Goal: Task Accomplishment & Management: Manage account settings

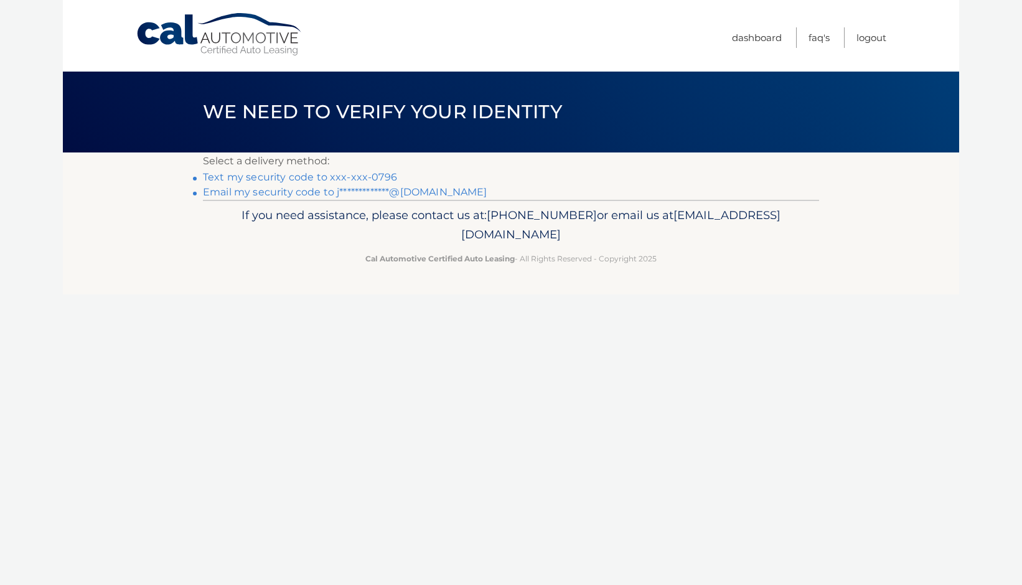
click at [357, 178] on link "Text my security code to xxx-xxx-0796" at bounding box center [300, 177] width 194 height 12
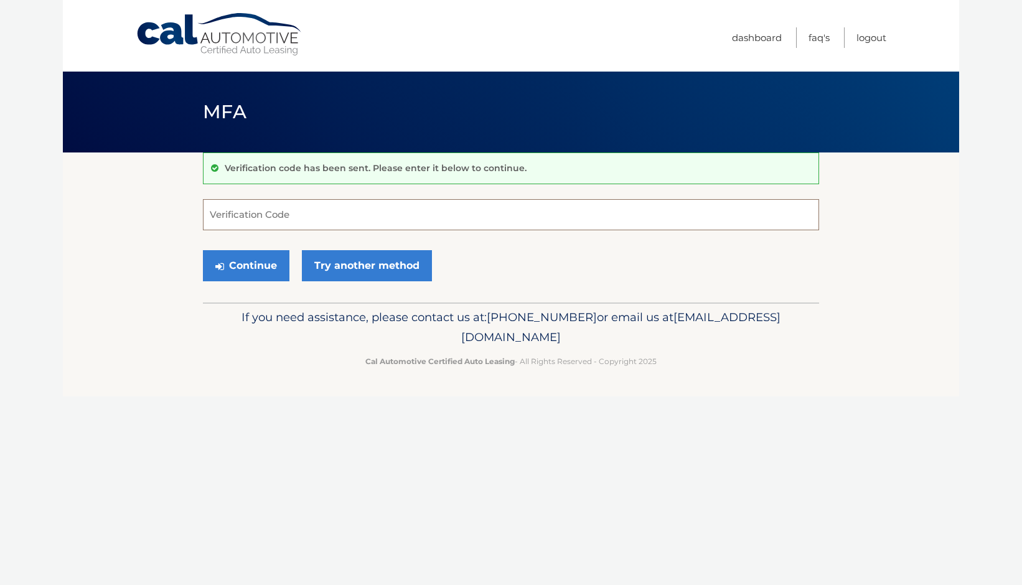
click at [307, 214] on input "Verification Code" at bounding box center [511, 214] width 616 height 31
click at [303, 218] on input "Verification Code" at bounding box center [511, 214] width 616 height 31
type input "667459"
click at [259, 264] on button "Continue" at bounding box center [246, 265] width 86 height 31
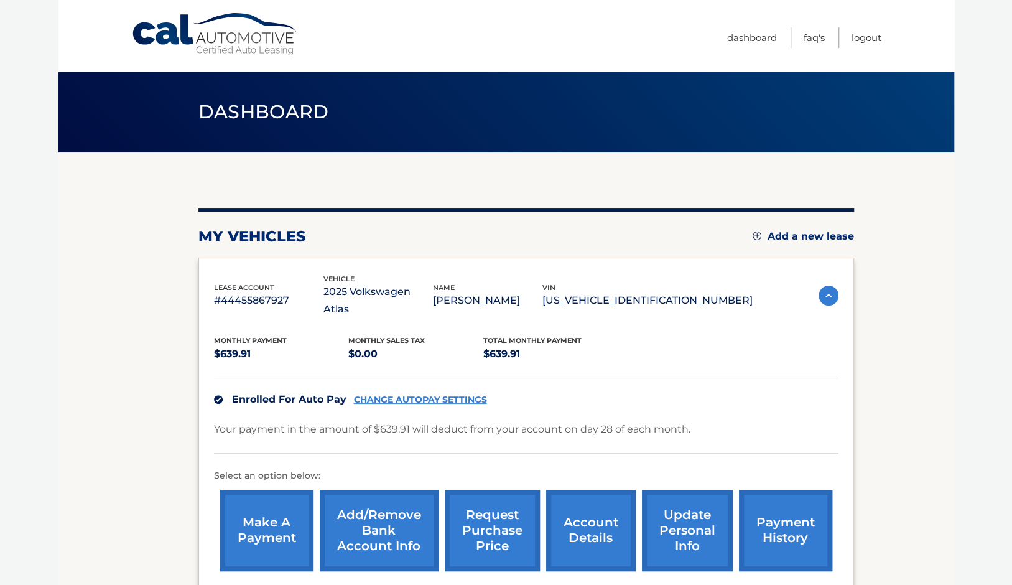
scroll to position [121, 0]
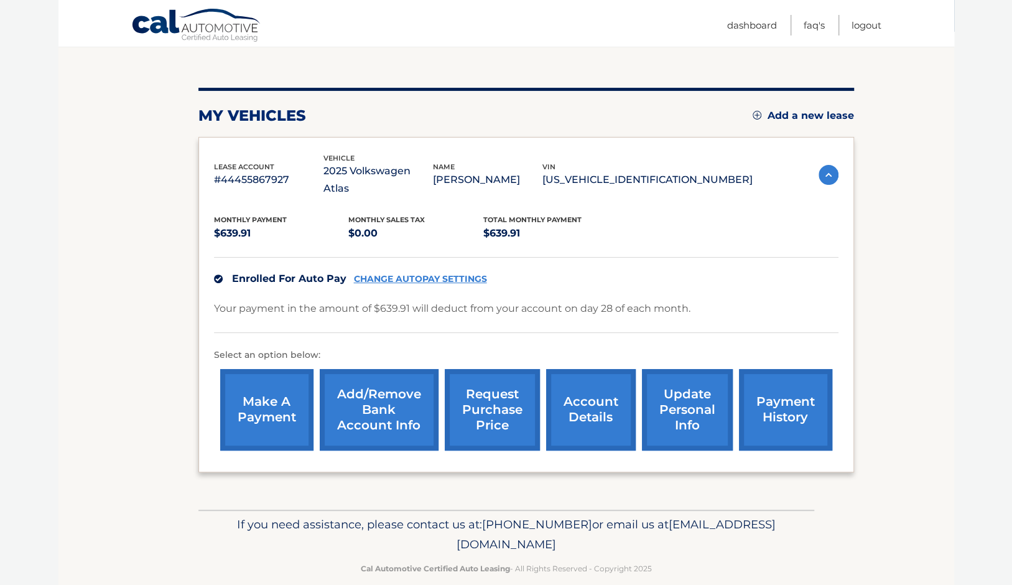
click at [775, 384] on link "payment history" at bounding box center [785, 410] width 93 height 82
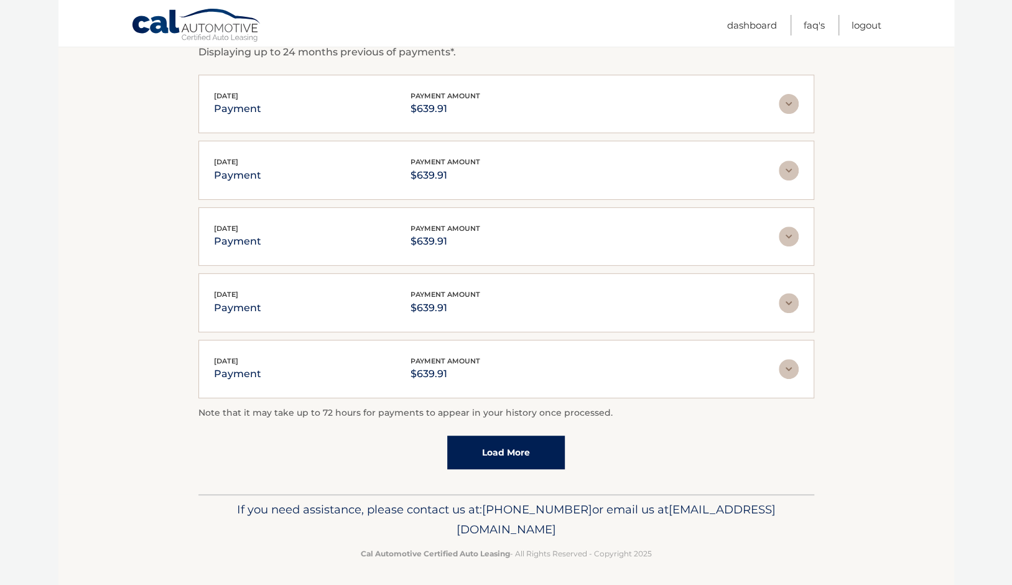
scroll to position [105, 0]
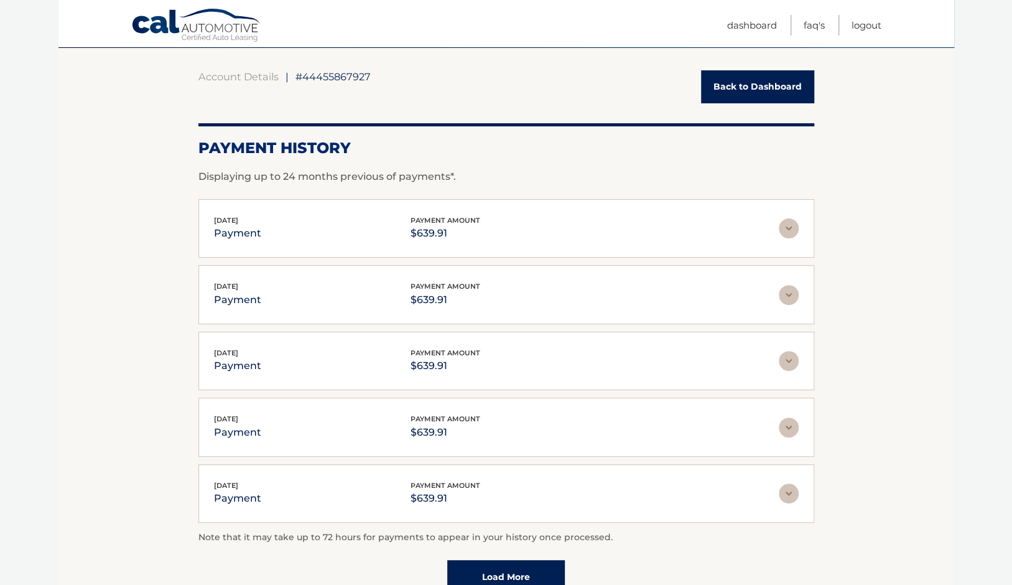
click at [785, 226] on img at bounding box center [789, 228] width 20 height 20
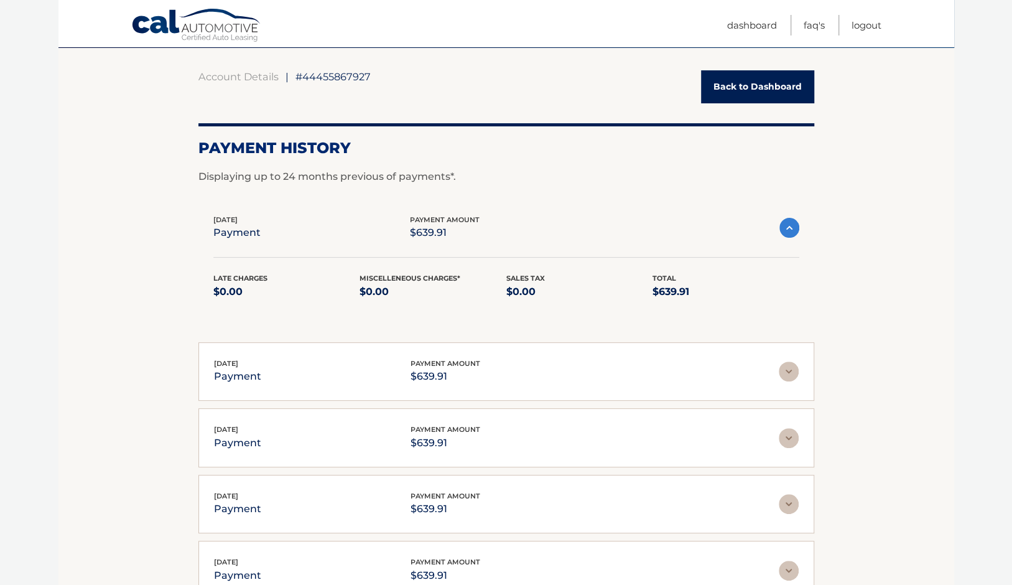
click at [785, 226] on img at bounding box center [790, 228] width 20 height 20
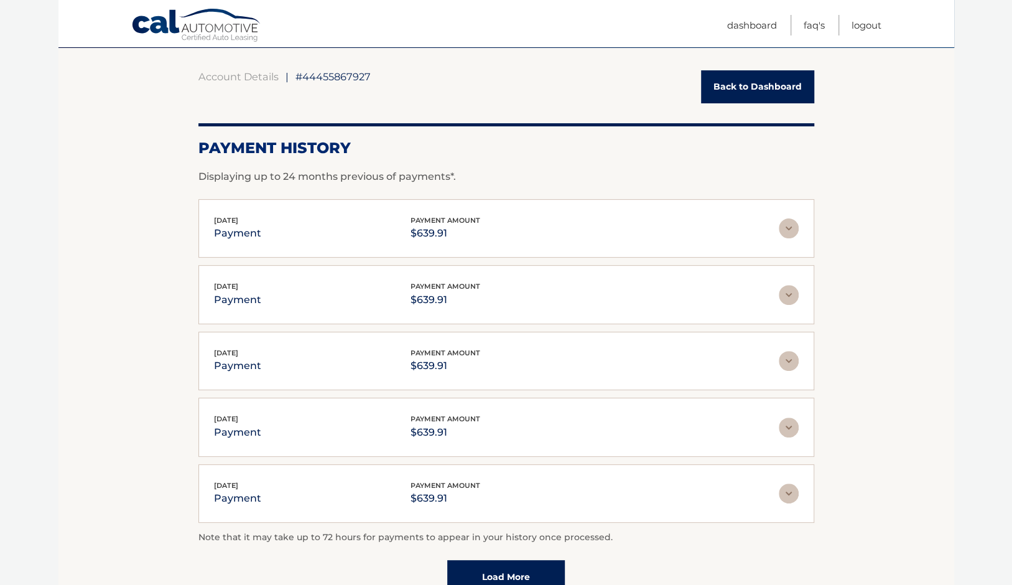
click at [785, 226] on img at bounding box center [789, 228] width 20 height 20
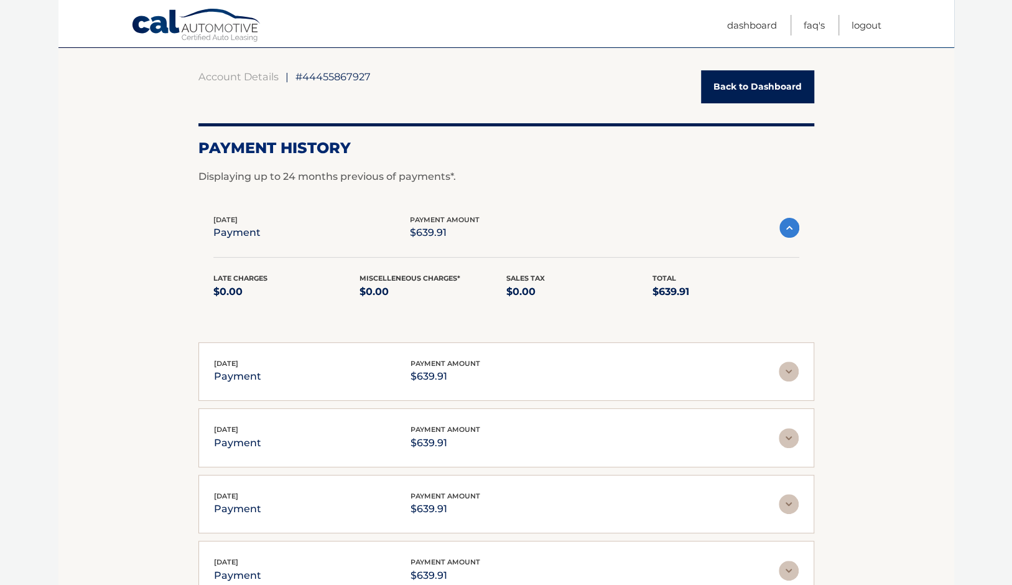
click at [791, 368] on img at bounding box center [789, 371] width 20 height 20
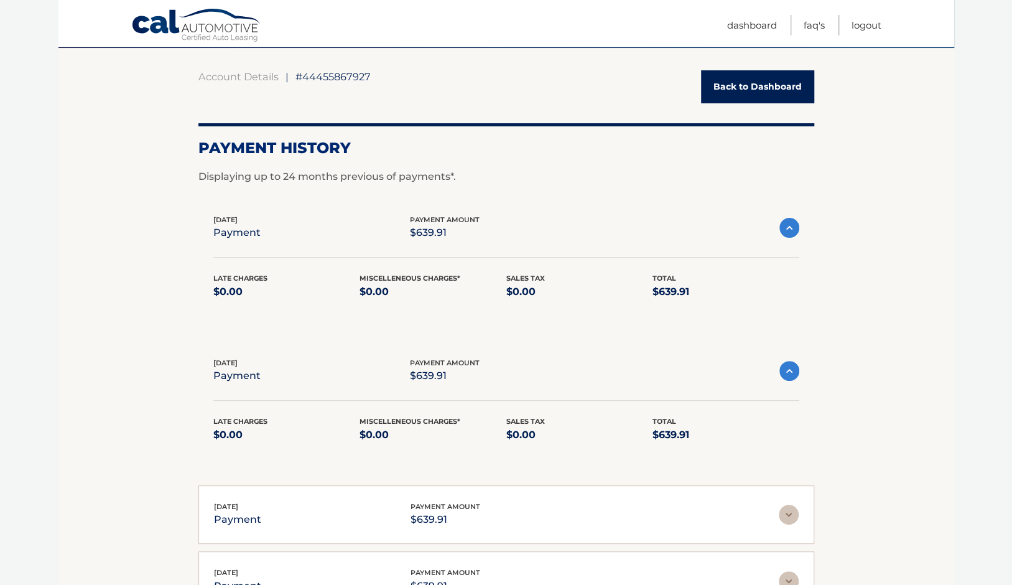
click at [791, 368] on img at bounding box center [790, 371] width 20 height 20
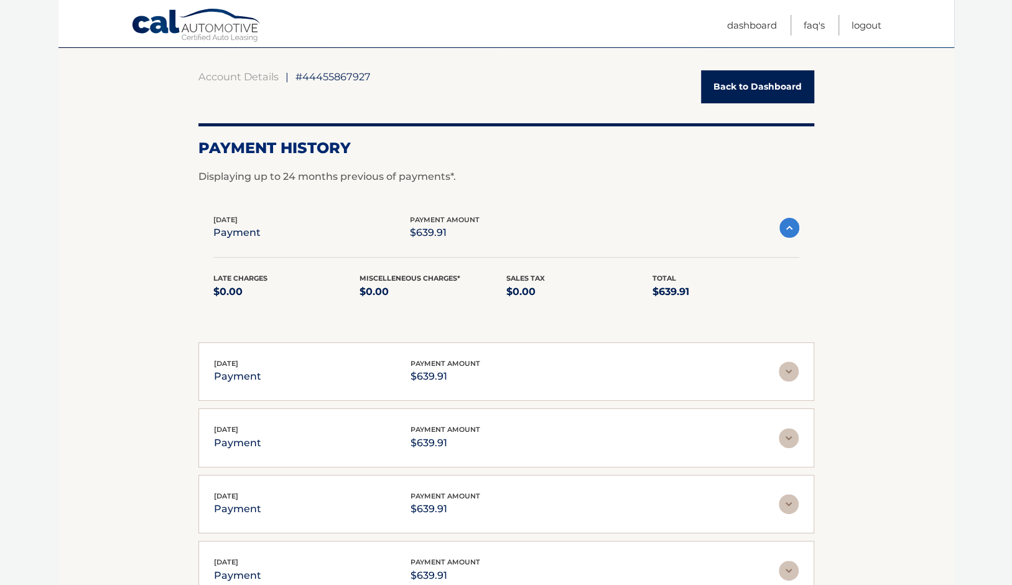
click at [792, 229] on img at bounding box center [790, 228] width 20 height 20
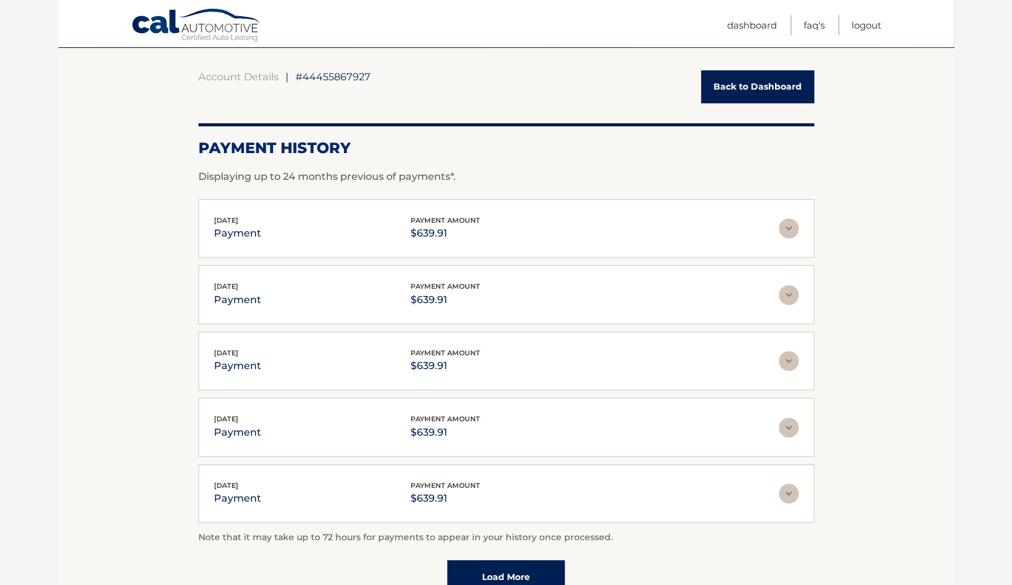
click at [732, 86] on link "Back to Dashboard" at bounding box center [757, 86] width 113 height 33
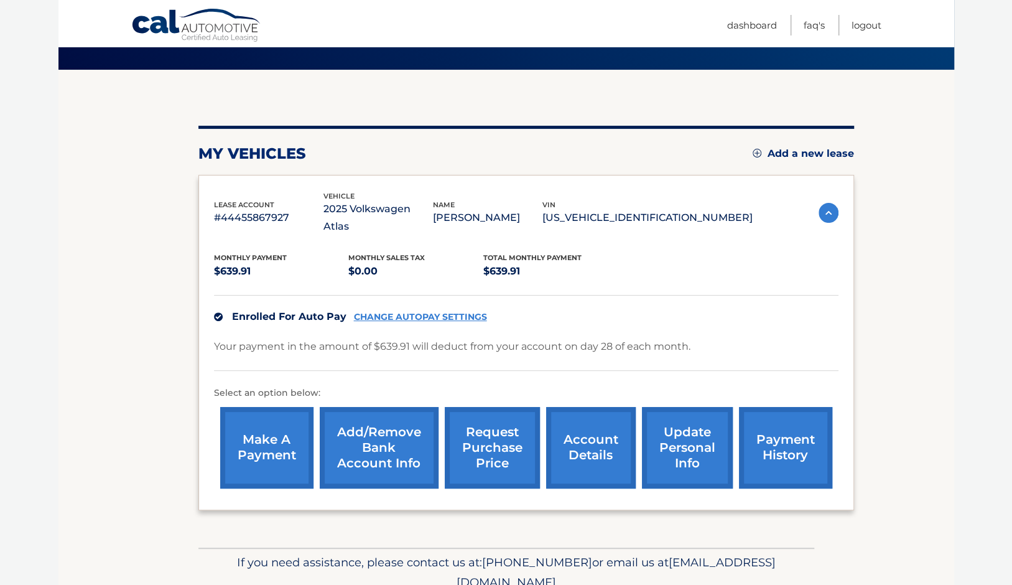
scroll to position [121, 0]
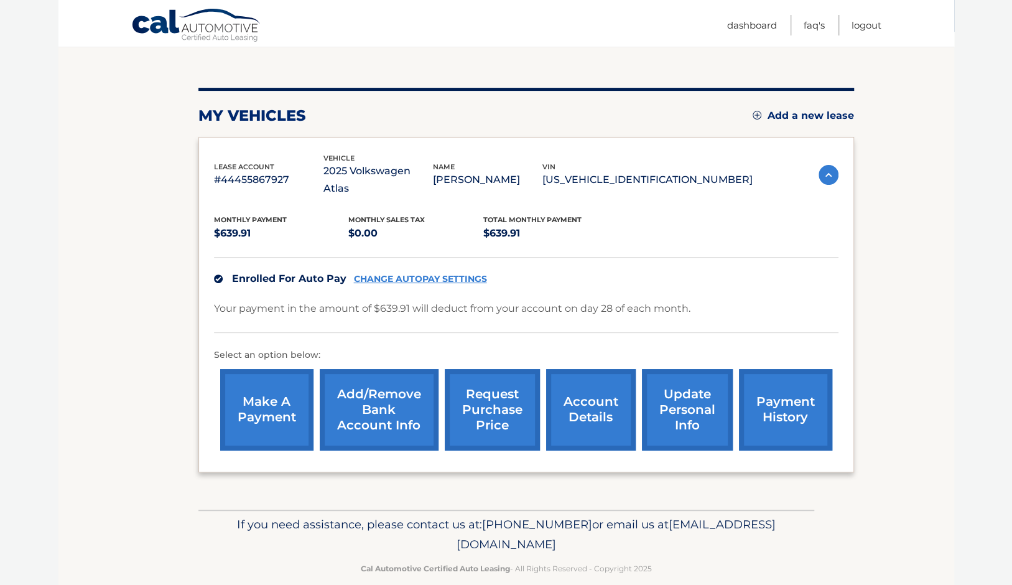
click at [445, 274] on link "CHANGE AUTOPAY SETTINGS" at bounding box center [420, 279] width 133 height 11
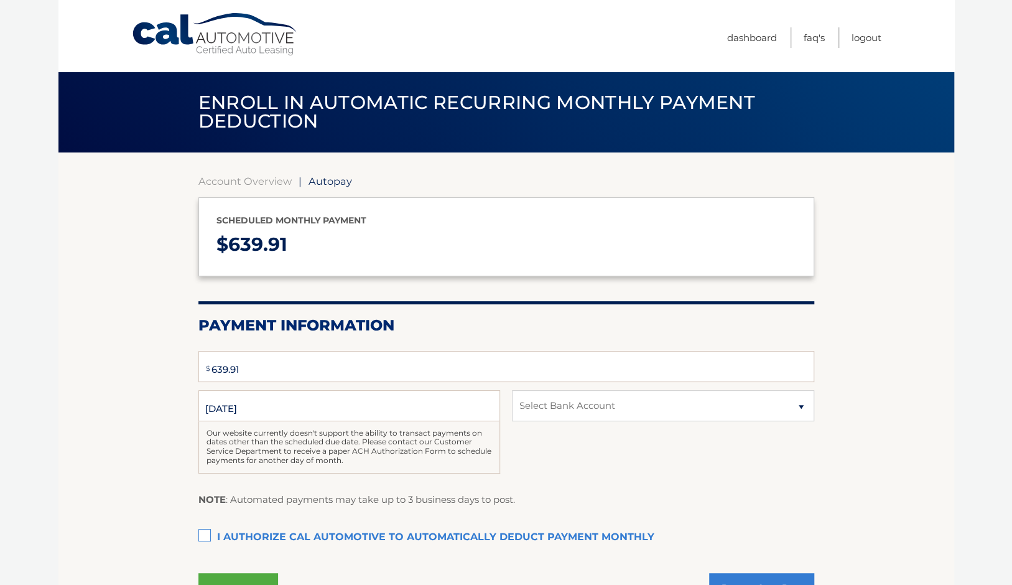
select select "Y2Y2ODI5ZjgtMjI2Yy00N2FjLWI0N2EtNzIwNWFiZGU4NDRi"
click at [306, 398] on label "Date of First Deduction" at bounding box center [349, 395] width 302 height 10
click at [306, 398] on input "[DATE]" at bounding box center [349, 405] width 302 height 31
click at [302, 401] on input "[DATE]" at bounding box center [349, 405] width 302 height 31
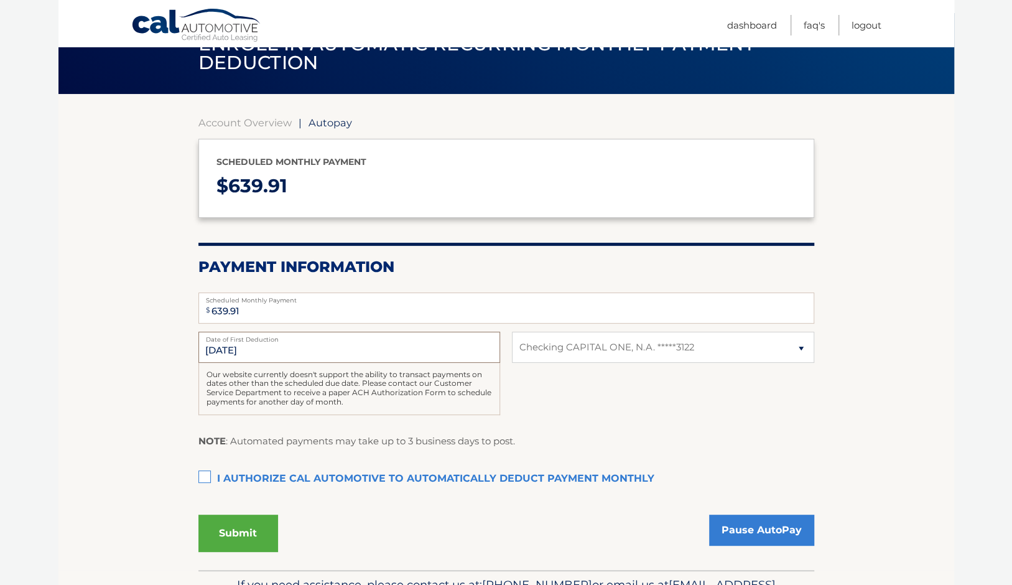
scroll to position [137, 0]
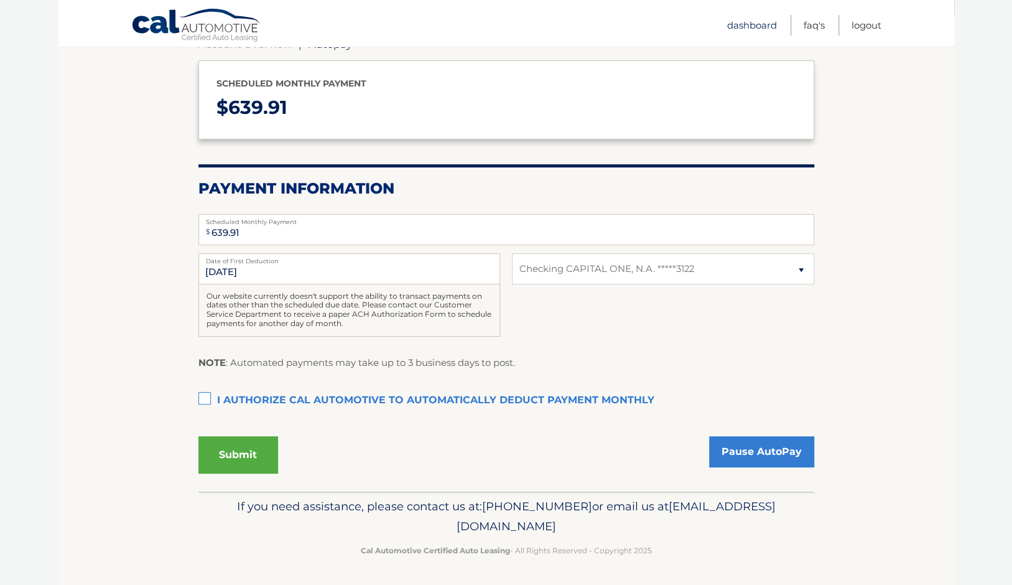
click at [770, 27] on link "Dashboard" at bounding box center [752, 25] width 50 height 21
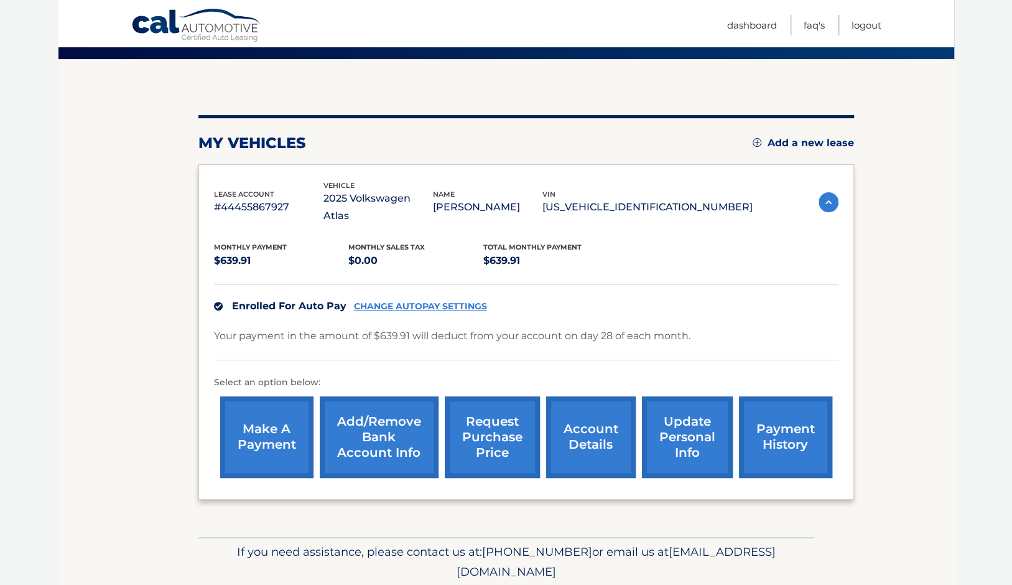
scroll to position [121, 0]
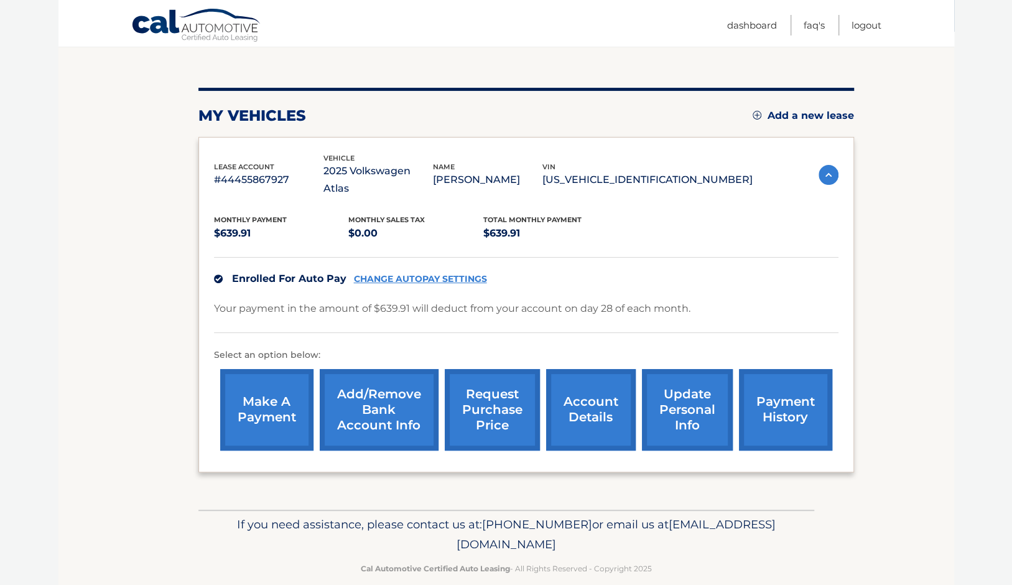
drag, startPoint x: 615, startPoint y: 526, endPoint x: 400, endPoint y: 523, distance: 215.3
click at [400, 523] on p "If you need assistance, please contact us at: 609-807-3200 or email us at Custo…" at bounding box center [507, 535] width 600 height 40
